Goal: Task Accomplishment & Management: Complete application form

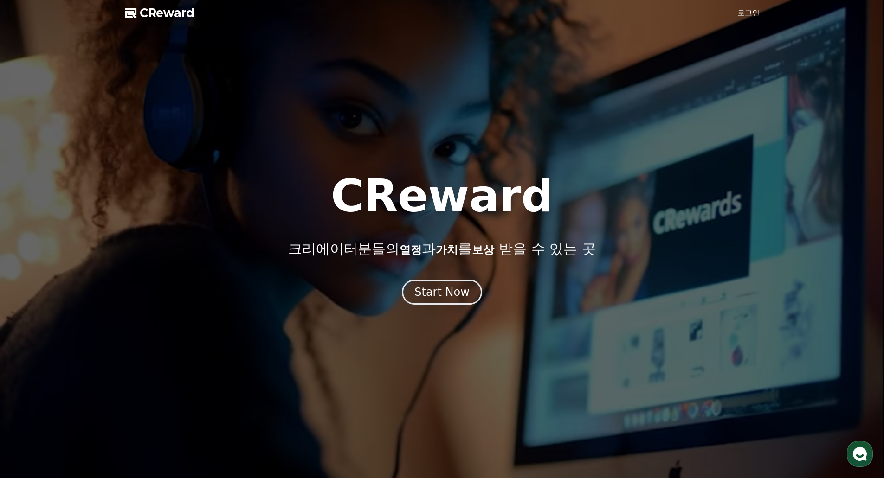
drag, startPoint x: 736, startPoint y: 88, endPoint x: 722, endPoint y: 167, distance: 80.6
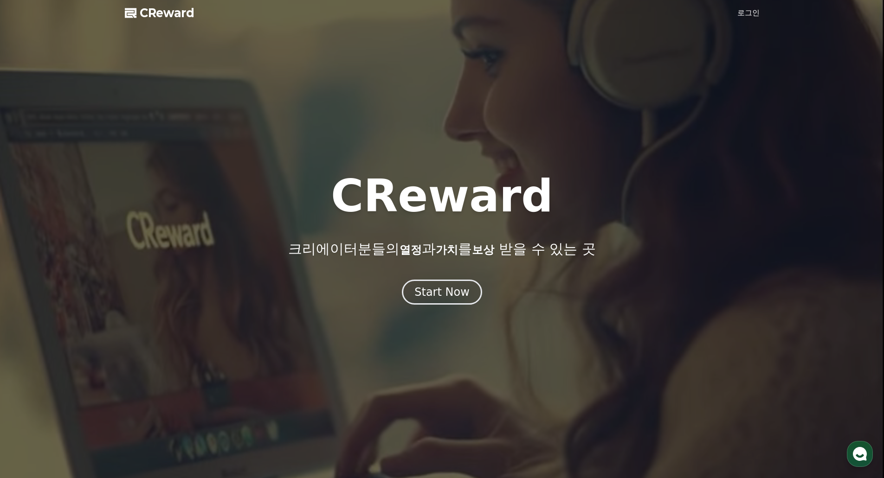
click at [722, 167] on div at bounding box center [442, 239] width 884 height 478
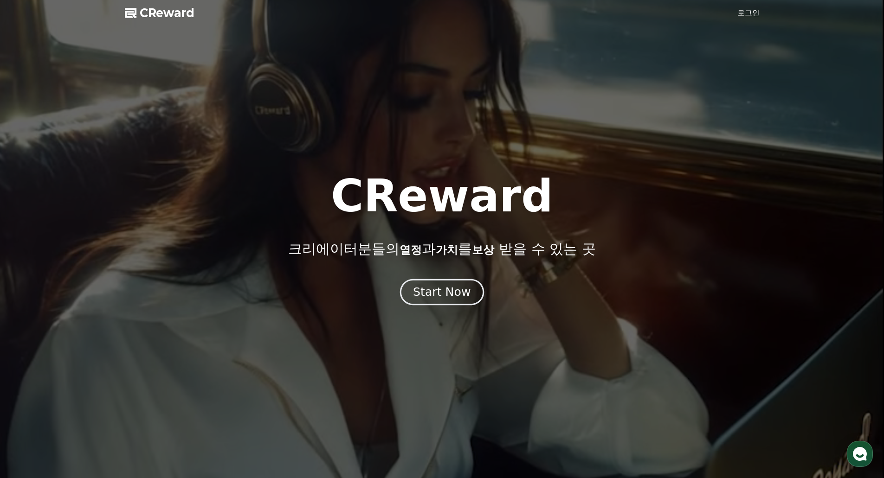
click at [456, 300] on div "Start Now" at bounding box center [442, 292] width 58 height 16
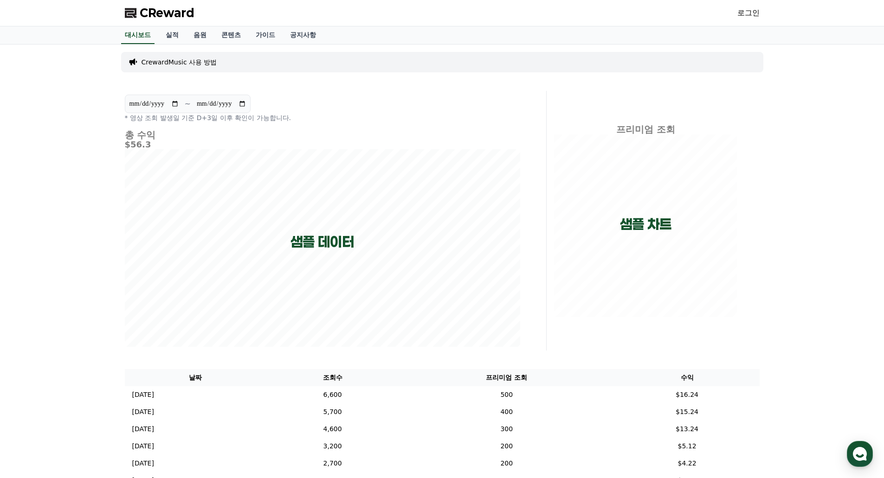
click at [747, 11] on link "로그인" at bounding box center [748, 12] width 22 height 11
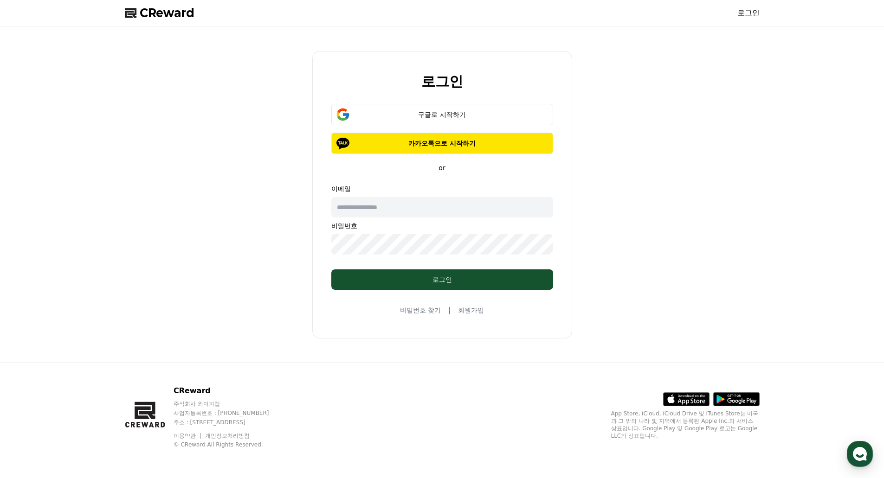
click at [427, 212] on input "text" at bounding box center [442, 207] width 222 height 20
drag, startPoint x: 642, startPoint y: 204, endPoint x: 511, endPoint y: 140, distance: 146.7
click at [643, 204] on div "로그인 구글로 시작하기 카카오톡으로 시작하기 or 이메일 비밀번호 로그인 비밀번호 찾기 | 회원가입" at bounding box center [442, 194] width 642 height 329
click at [486, 112] on div "구글로 시작하기" at bounding box center [442, 114] width 195 height 9
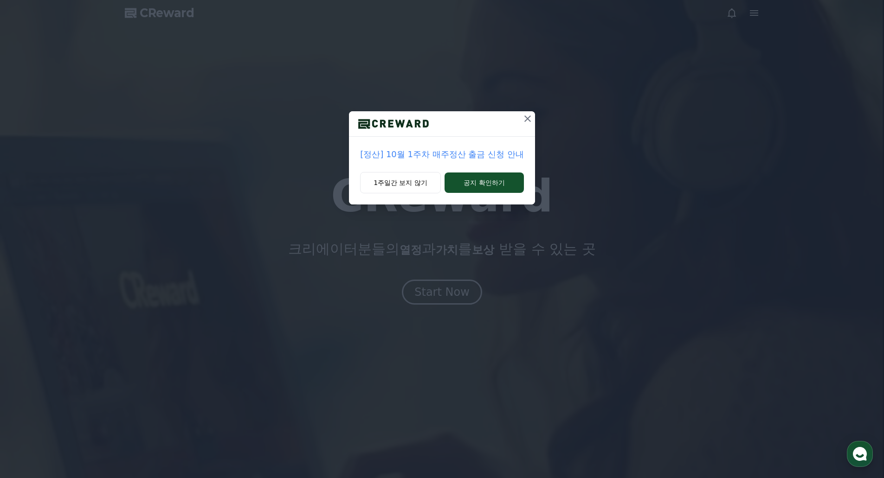
click at [527, 118] on icon at bounding box center [527, 119] width 6 height 6
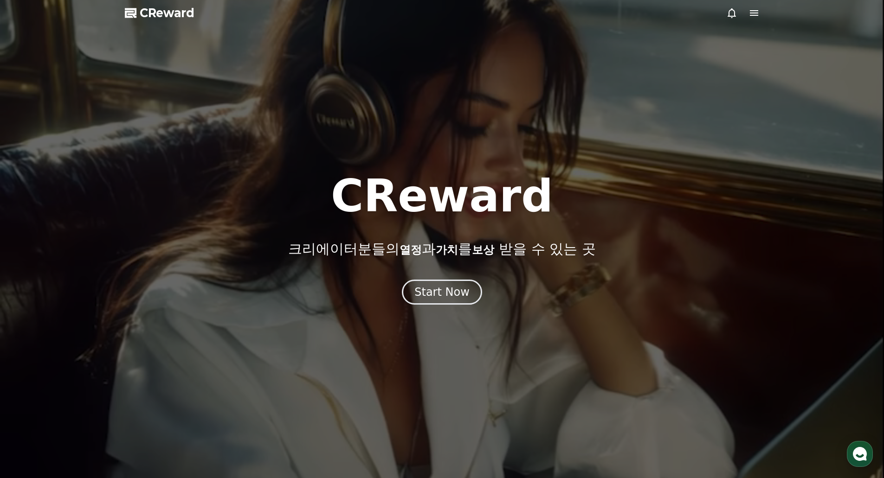
click at [746, 17] on div at bounding box center [742, 12] width 33 height 11
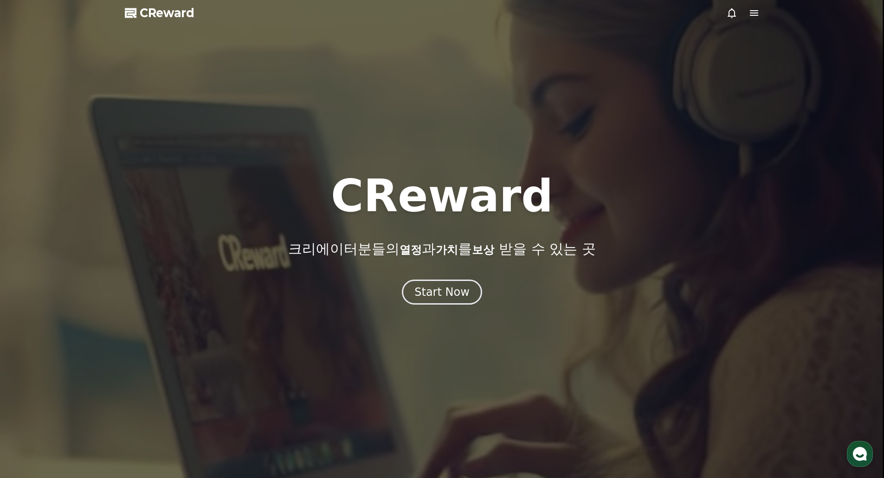
click at [753, 14] on icon at bounding box center [753, 12] width 11 height 11
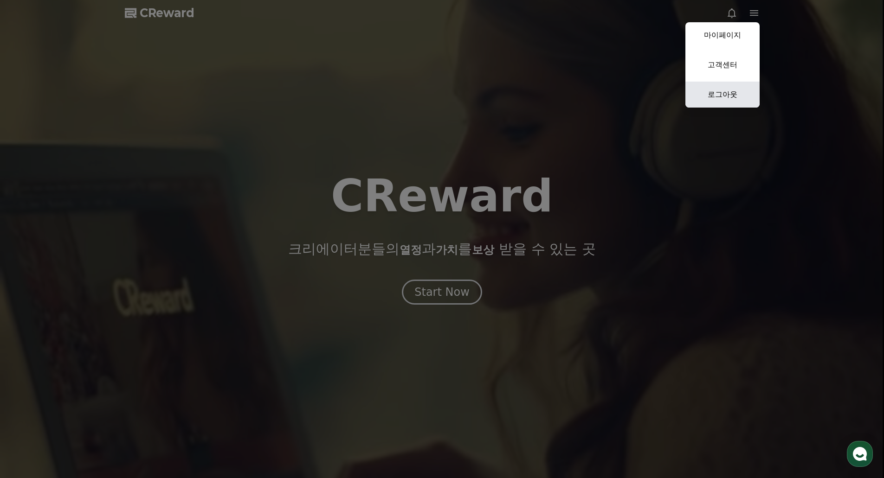
click at [731, 98] on link "로그아웃" at bounding box center [722, 95] width 74 height 26
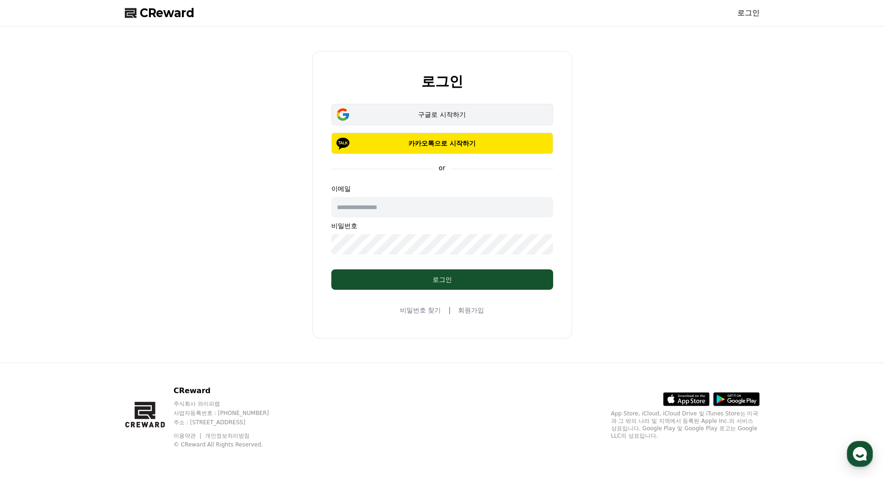
click at [483, 115] on div "구글로 시작하기" at bounding box center [442, 114] width 195 height 9
click at [434, 208] on input "text" at bounding box center [442, 207] width 222 height 20
click at [463, 116] on div "구글로 시작하기" at bounding box center [442, 114] width 195 height 9
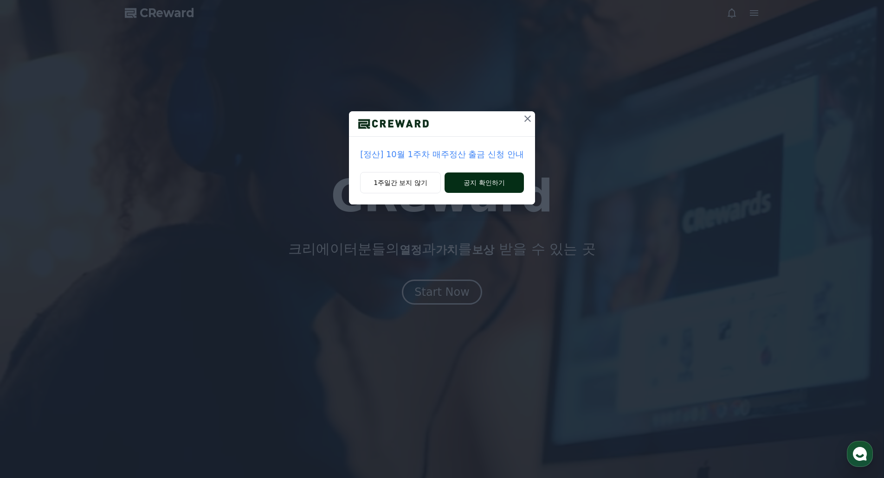
click at [507, 182] on button "공지 확인하기" at bounding box center [483, 183] width 79 height 20
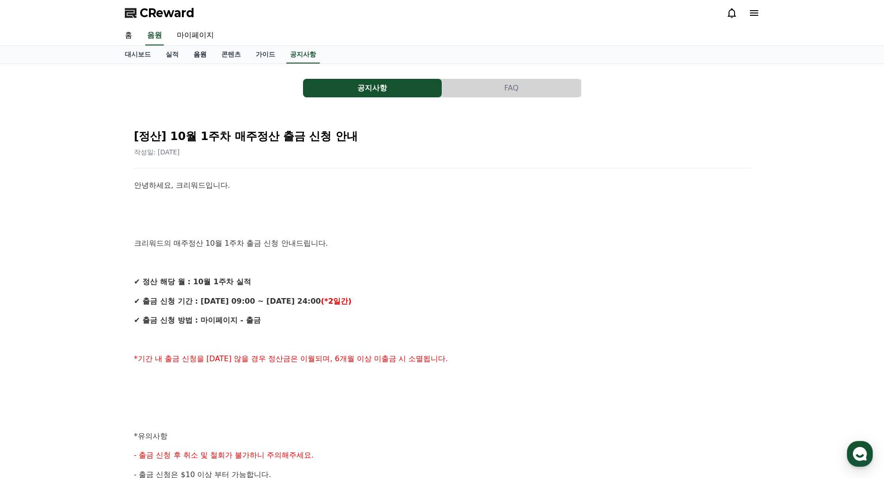
click at [203, 49] on link "음원" at bounding box center [200, 55] width 28 height 18
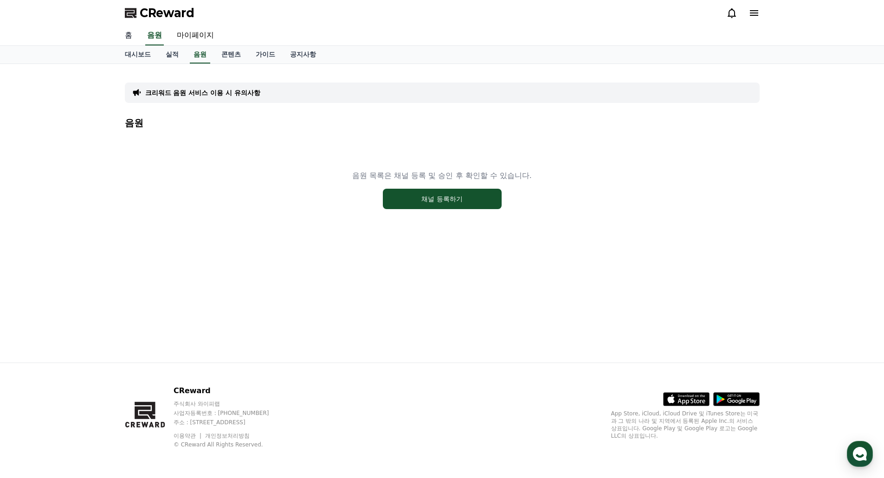
click at [128, 34] on link "홈" at bounding box center [128, 35] width 22 height 19
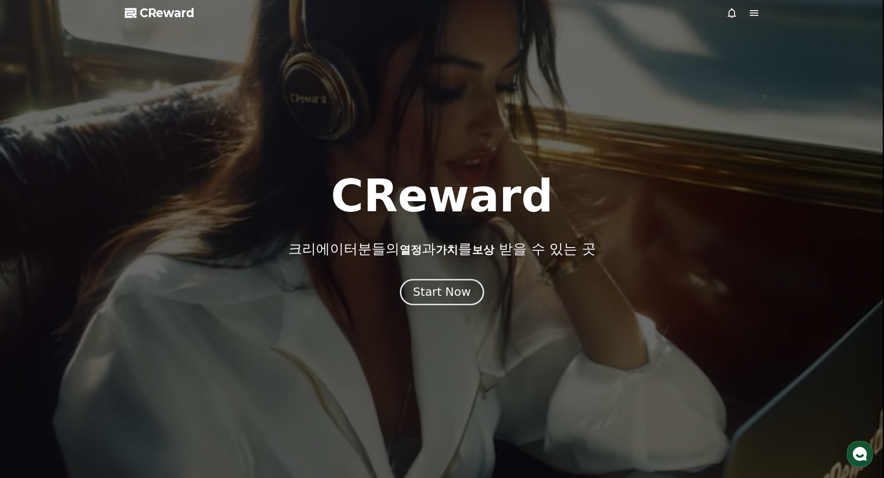
click at [450, 289] on div "Start Now" at bounding box center [442, 292] width 58 height 16
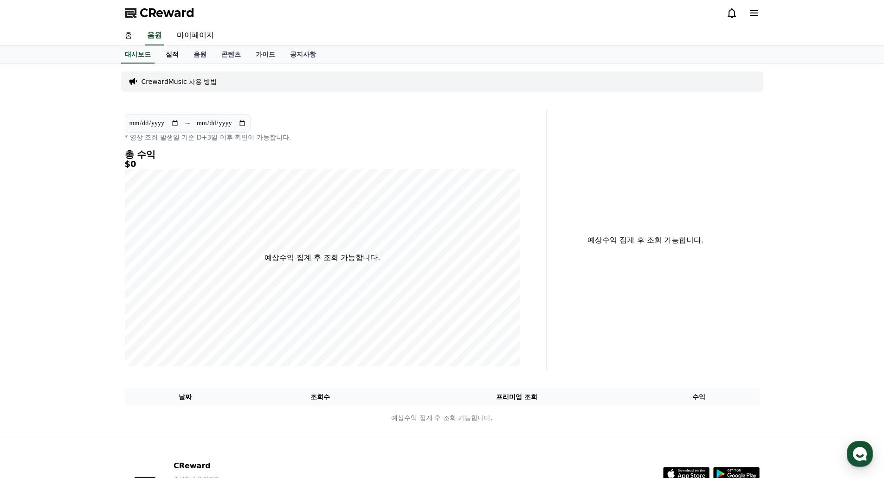
click at [174, 56] on link "실적" at bounding box center [172, 55] width 28 height 18
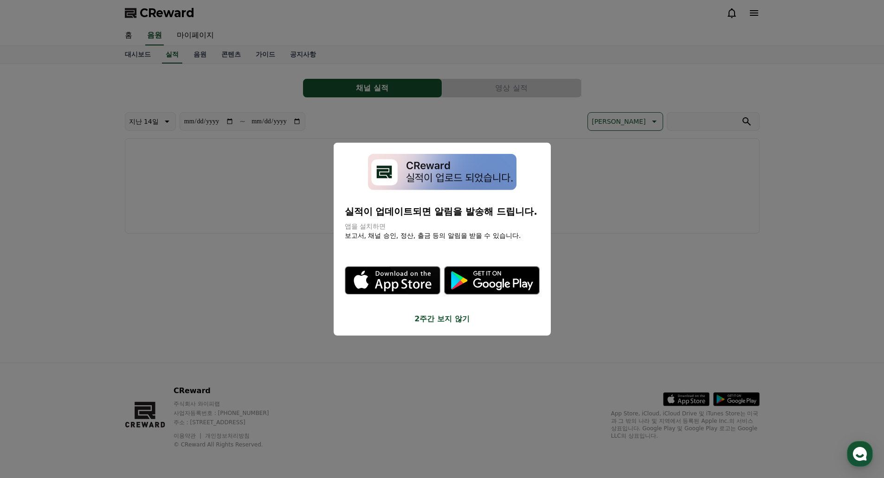
click at [139, 56] on button "close modal" at bounding box center [442, 239] width 884 height 478
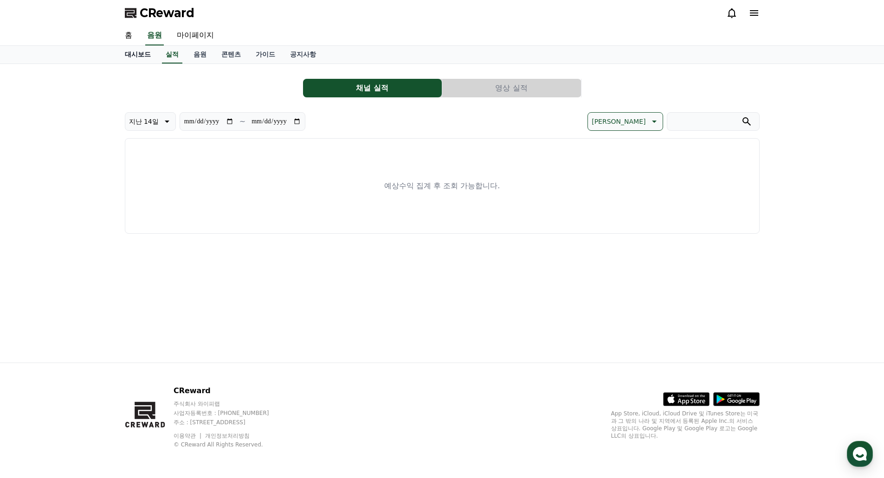
click at [144, 54] on link "대시보드" at bounding box center [137, 55] width 41 height 18
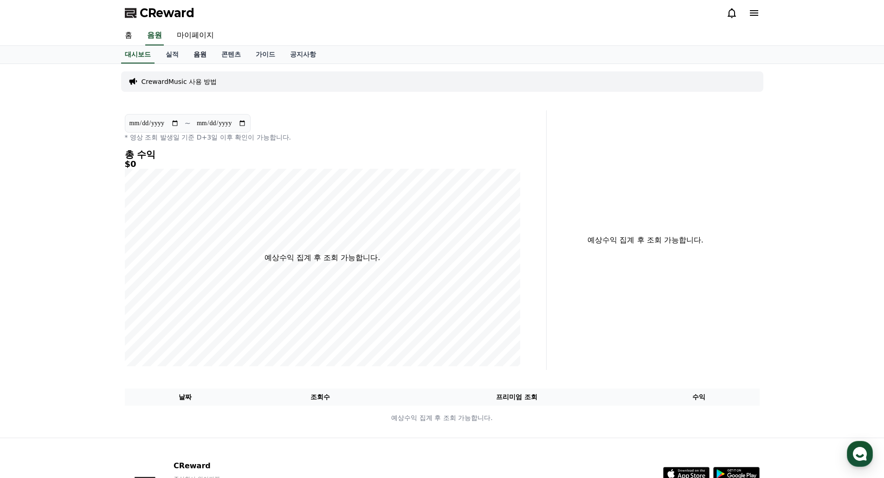
click at [194, 53] on link "음원" at bounding box center [200, 55] width 28 height 18
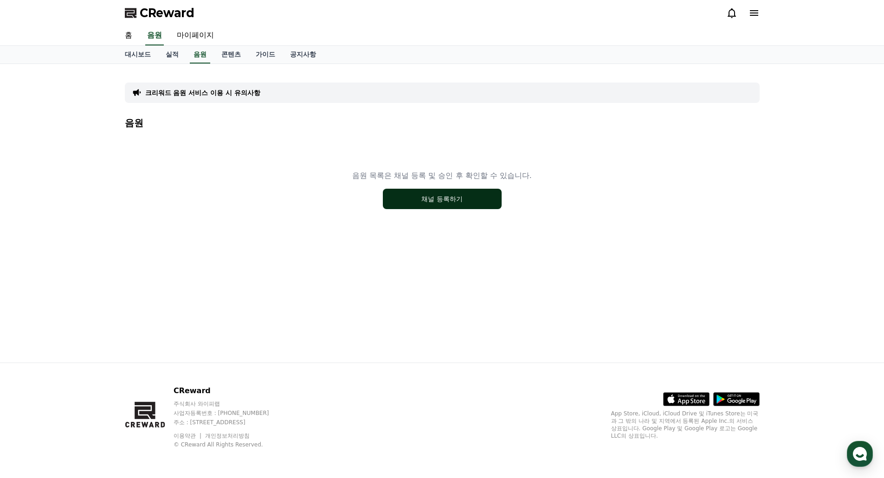
click at [433, 198] on button "채널 등록하기" at bounding box center [442, 199] width 119 height 20
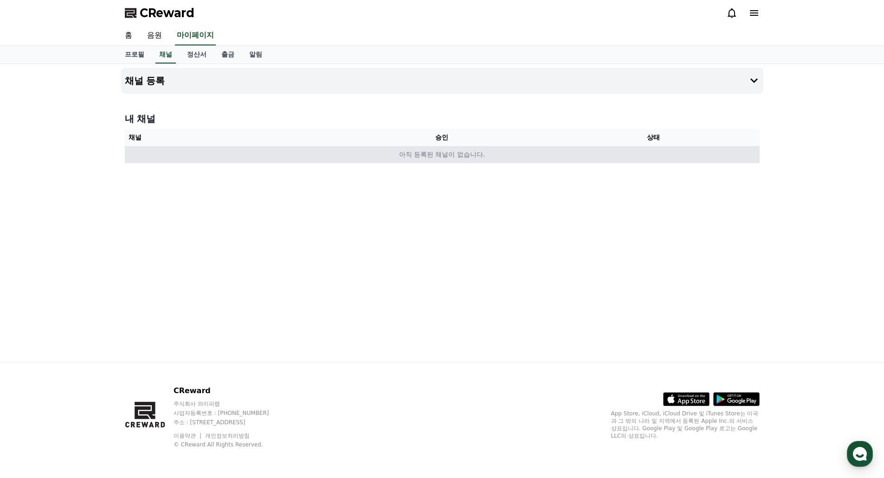
click at [477, 159] on td "아직 등록된 채널이 없습니다." at bounding box center [442, 154] width 635 height 17
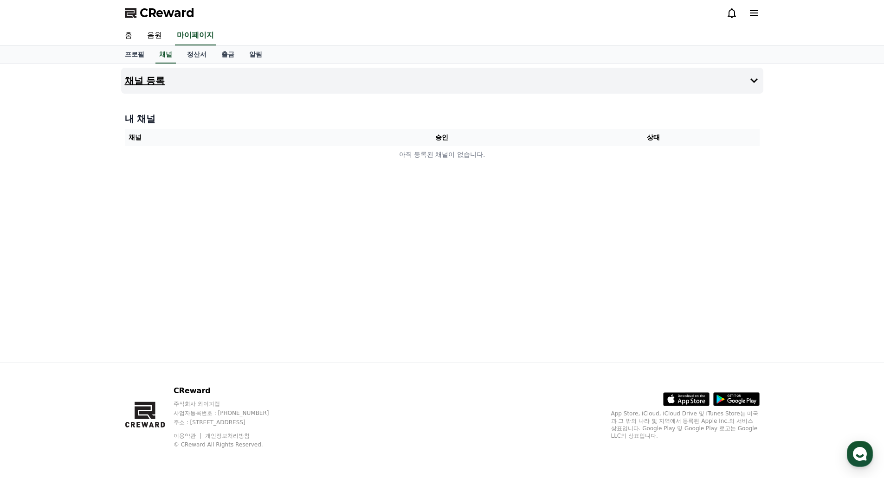
click at [186, 75] on button "채널 등록" at bounding box center [442, 81] width 642 height 26
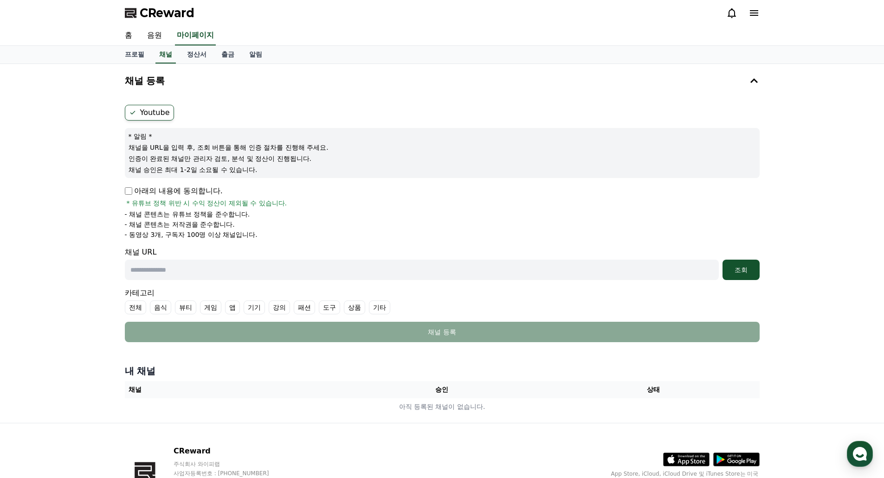
click at [752, 15] on icon at bounding box center [754, 13] width 8 height 6
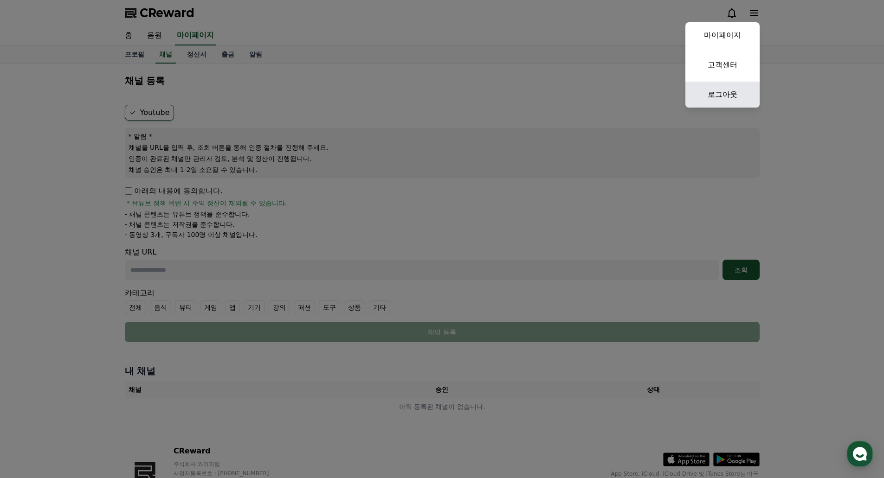
click at [730, 99] on link "로그아웃" at bounding box center [722, 95] width 74 height 26
